Goal: Find specific page/section: Find specific page/section

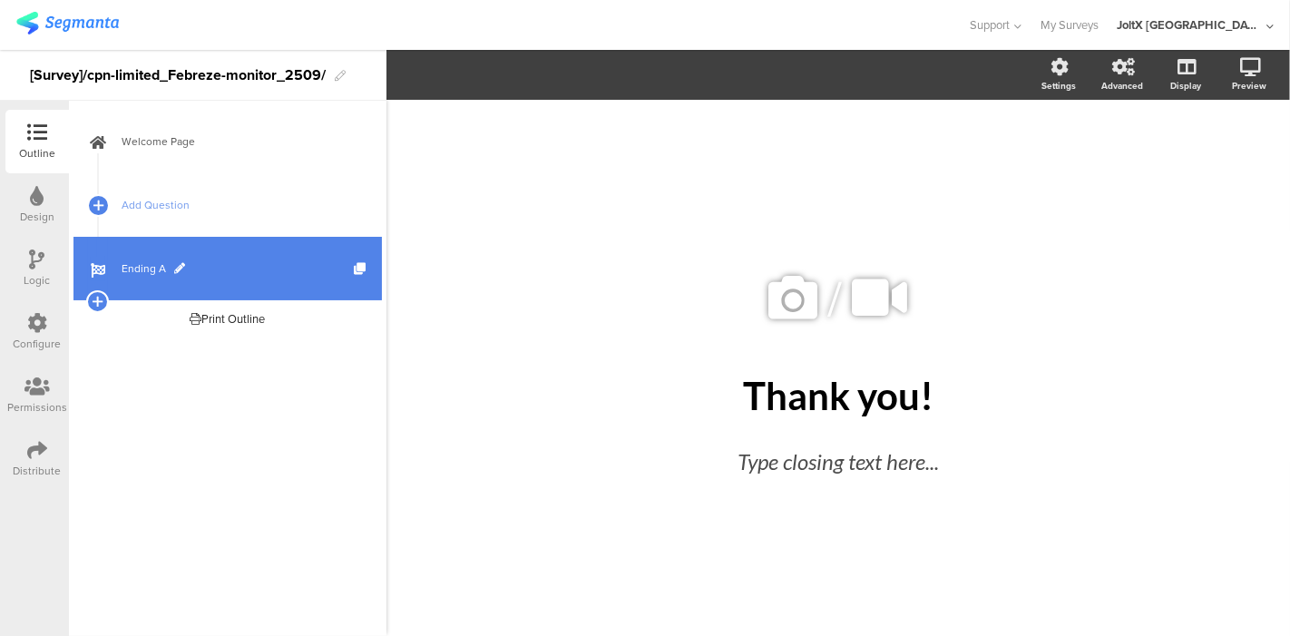
click at [254, 265] on span "Ending A" at bounding box center [238, 268] width 232 height 18
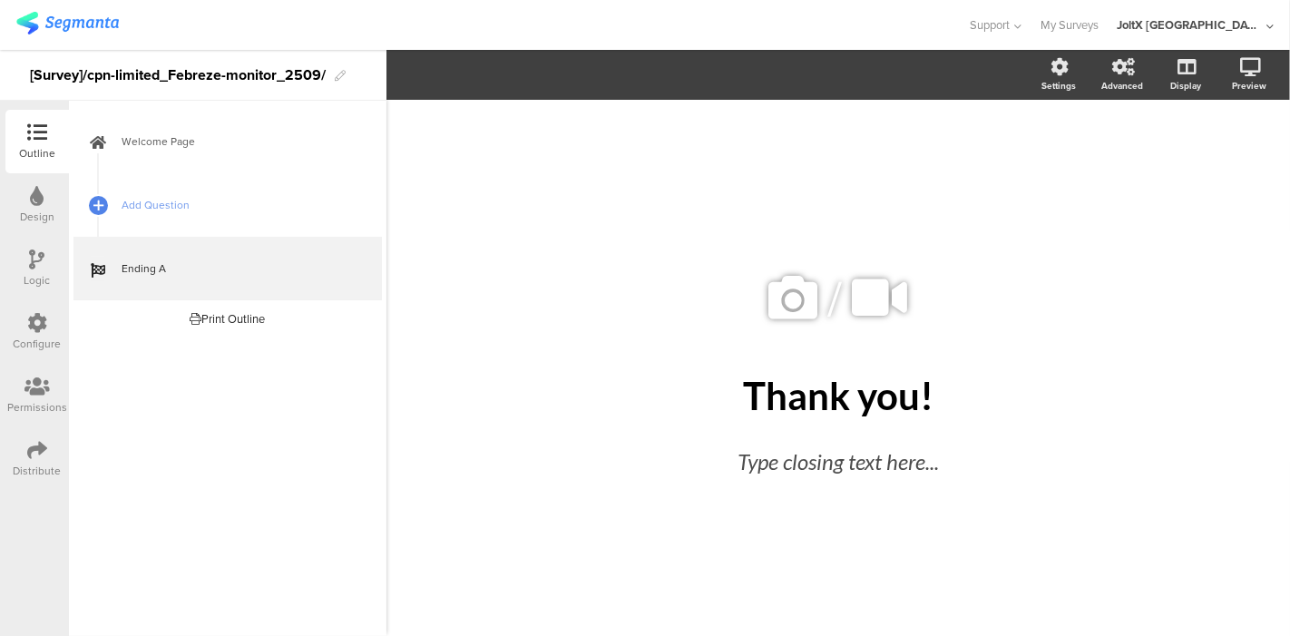
drag, startPoint x: 158, startPoint y: 265, endPoint x: 195, endPoint y: 553, distance: 290.0
click at [195, 553] on div "Welcome Page Add Question Ending A Print Outline This survey has no pages yet." at bounding box center [228, 368] width 318 height 535
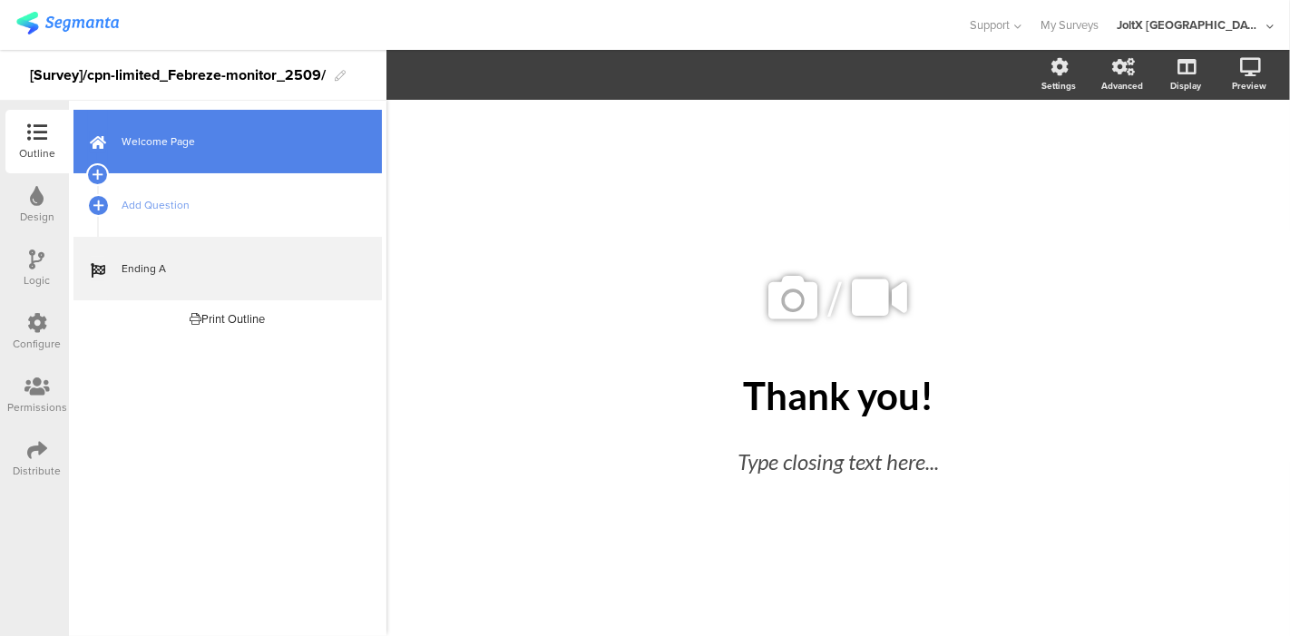
click at [204, 159] on link "Welcome Page" at bounding box center [227, 142] width 308 height 64
